Goal: Information Seeking & Learning: Learn about a topic

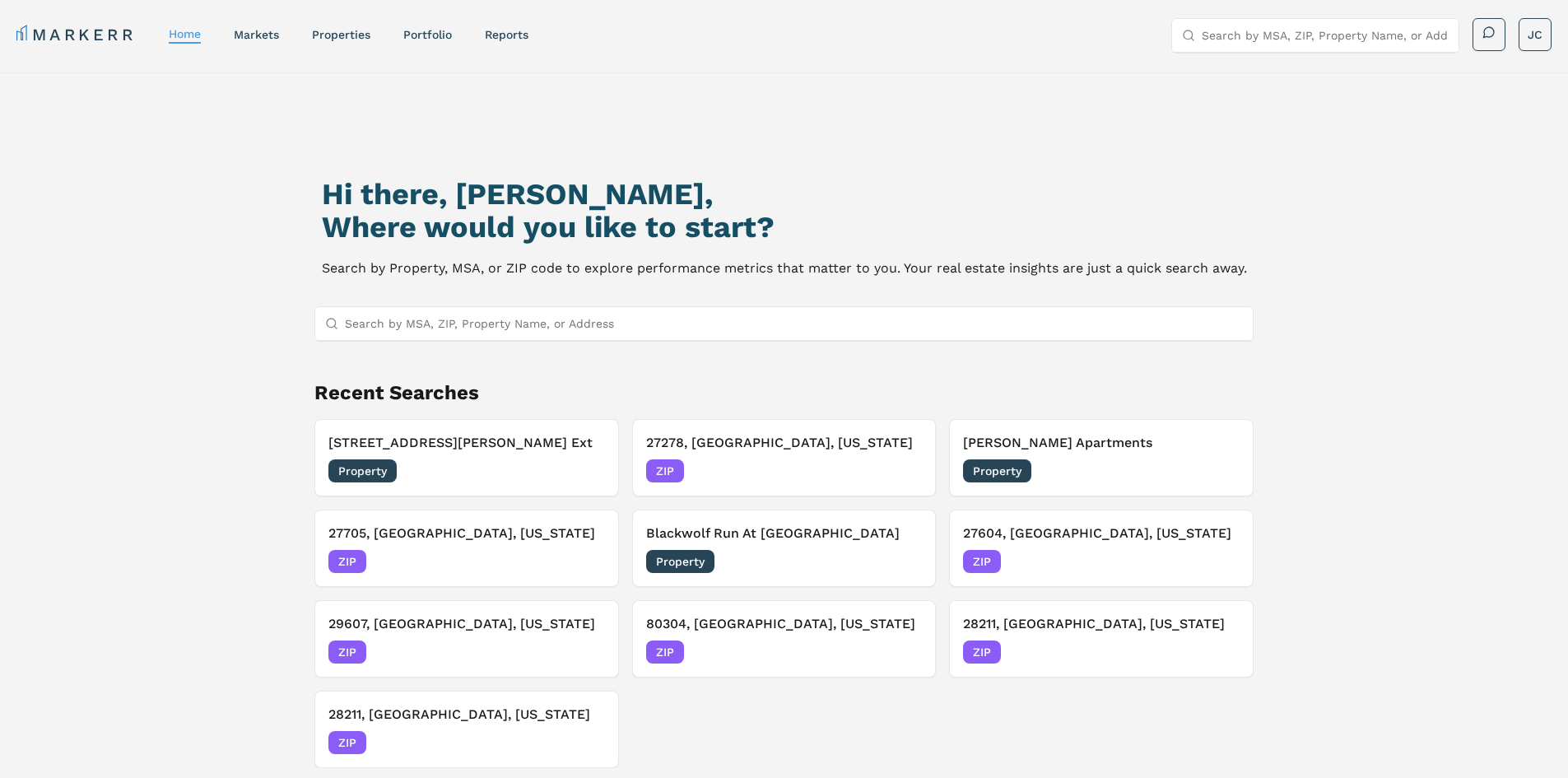
click at [540, 325] on input "Search by MSA, ZIP, Property Name, or Address" at bounding box center [794, 323] width 899 height 33
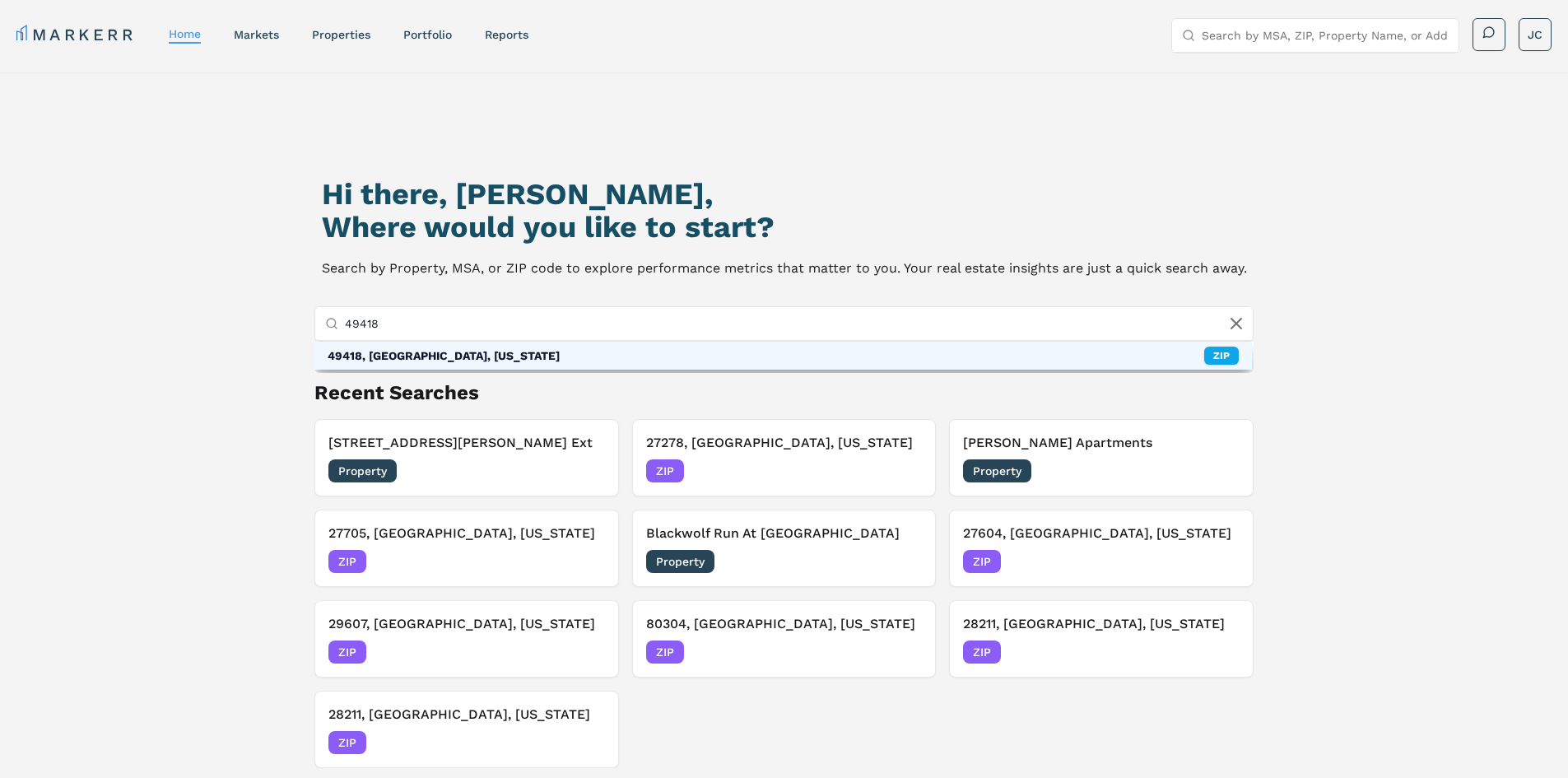
type input "49418"
click at [1157, 368] on div "49418, [GEOGRAPHIC_DATA], [US_STATE] ZIP" at bounding box center [783, 355] width 938 height 28
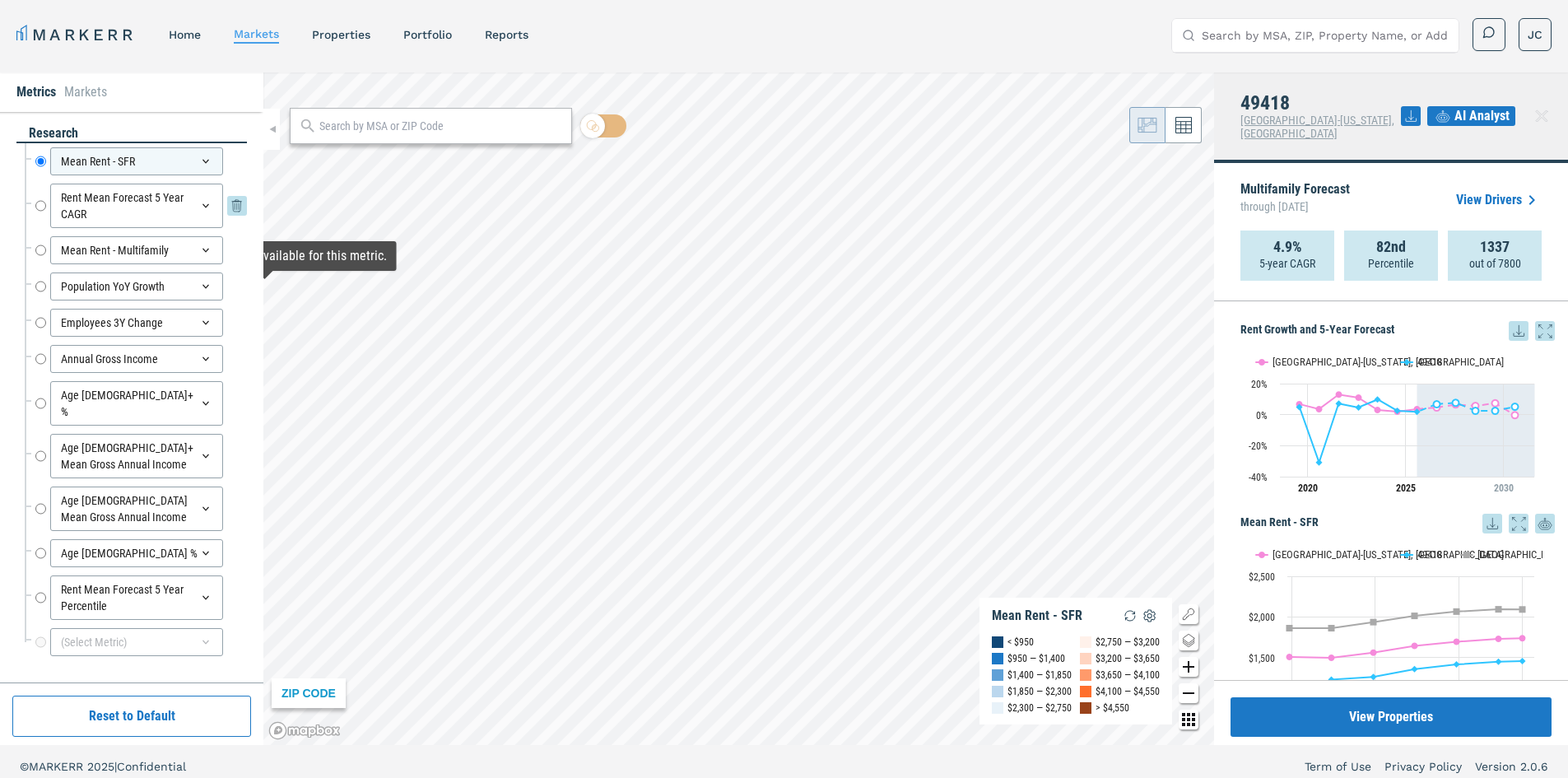
click at [46, 206] on input "Rent Mean Forecast 5 Year CAGR" at bounding box center [40, 206] width 11 height 45
radio input "false"
radio input "true"
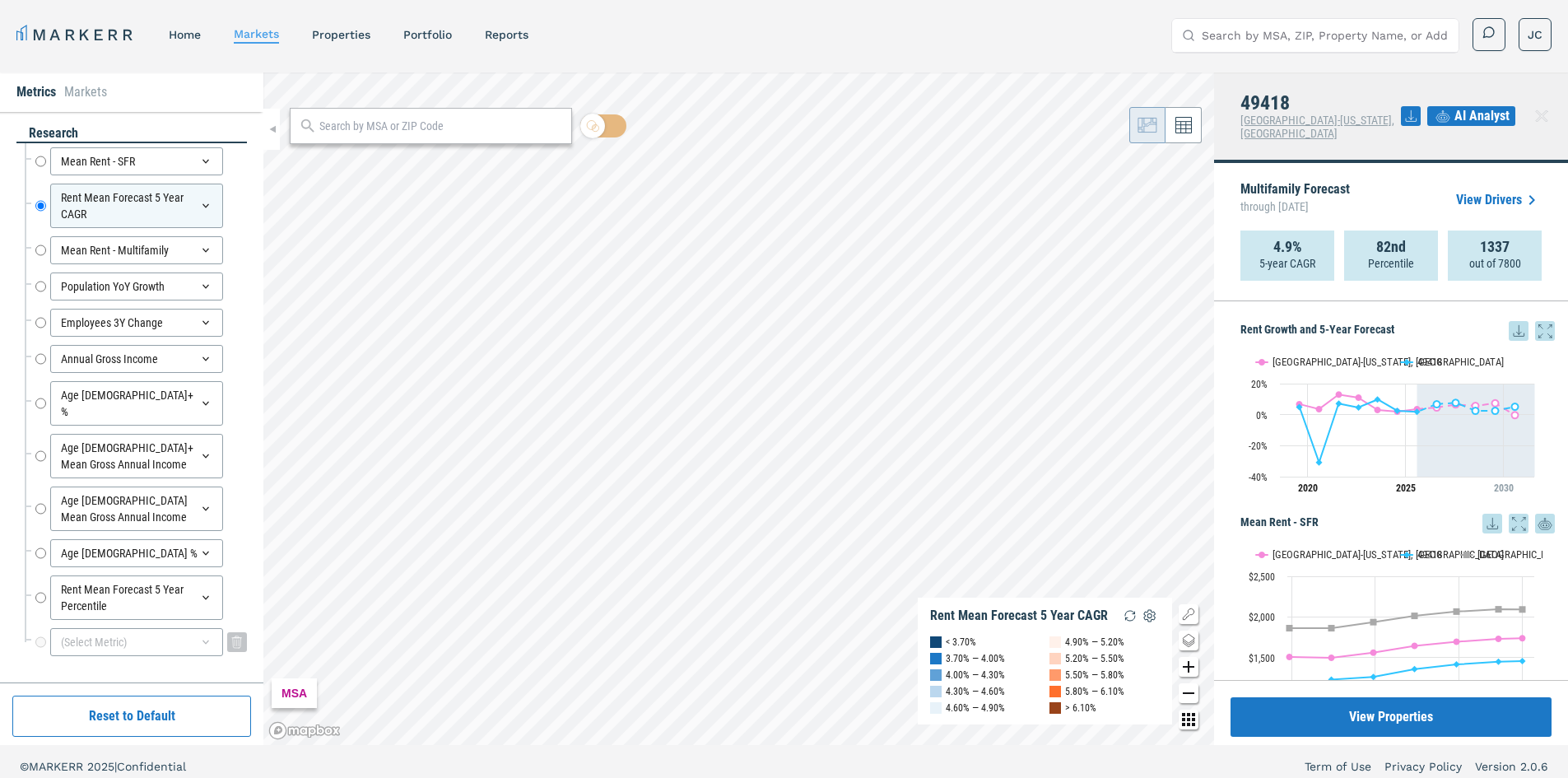
click at [208, 636] on icon at bounding box center [206, 642] width 13 height 13
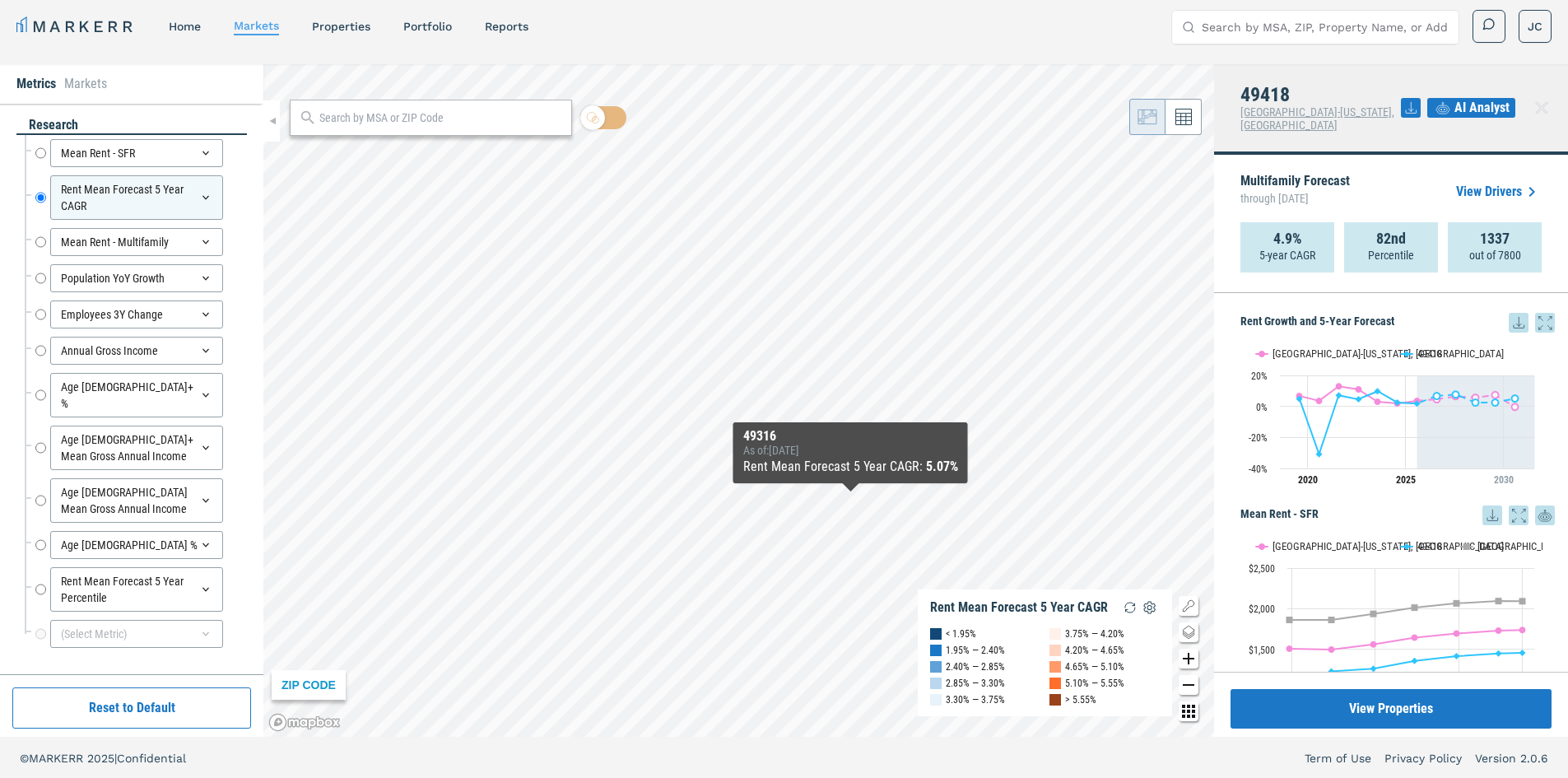
scroll to position [10, 0]
